Goal: Information Seeking & Learning: Learn about a topic

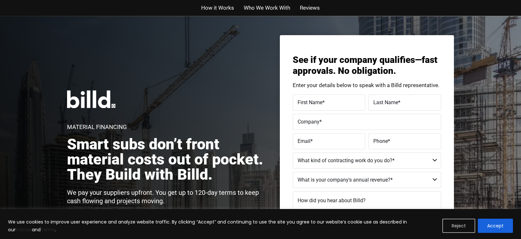
click at [467, 228] on button "Reject" at bounding box center [458, 226] width 33 height 14
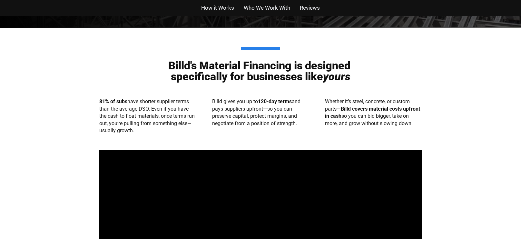
scroll to position [340, 0]
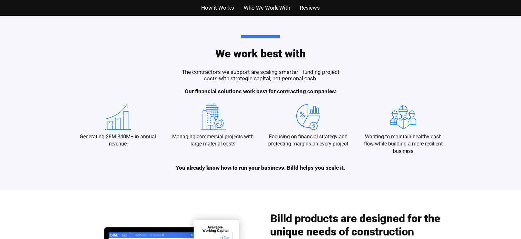
scroll to position [685, 0]
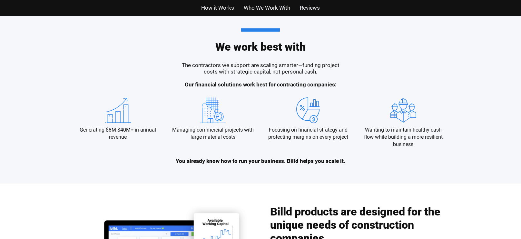
drag, startPoint x: 275, startPoint y: 11, endPoint x: 240, endPoint y: 29, distance: 39.4
click at [239, 30] on div "How it Works Who We Work With Reviews How it Works Who We Work With Reviews Mat…" at bounding box center [260, 43] width 521 height 1457
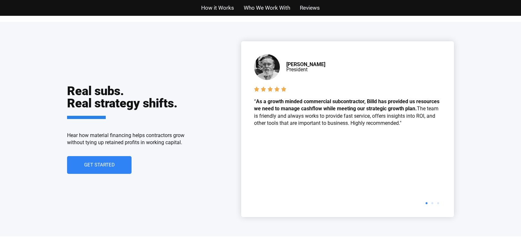
scroll to position [988, 0]
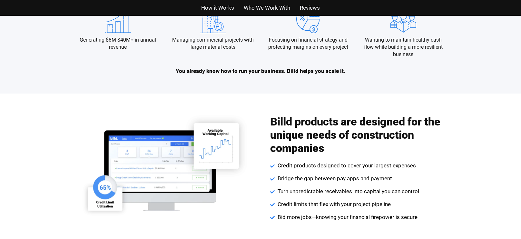
scroll to position [630, 0]
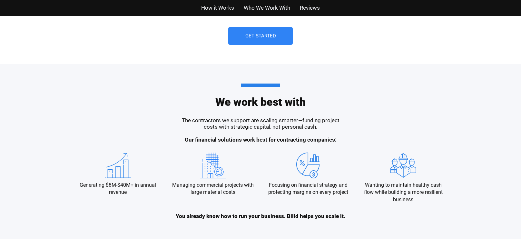
click at [268, 40] on link "Get Started" at bounding box center [260, 36] width 64 height 18
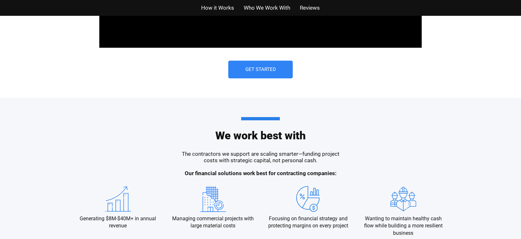
scroll to position [599, 0]
